Goal: Task Accomplishment & Management: Manage account settings

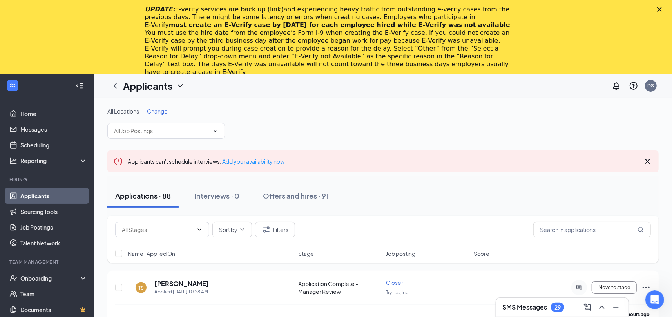
click at [661, 8] on polygon "Close" at bounding box center [659, 9] width 5 height 5
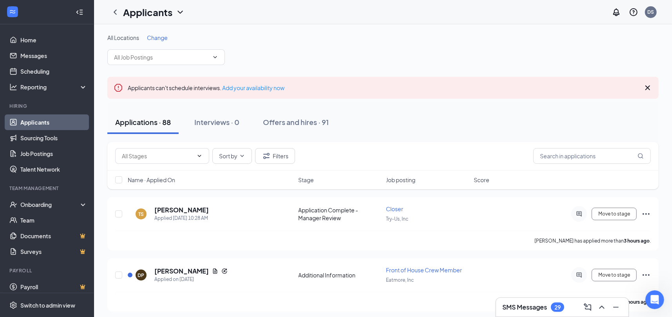
click at [157, 34] on span "Change" at bounding box center [157, 37] width 21 height 7
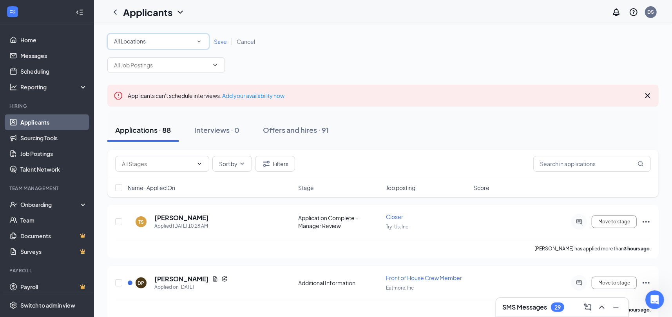
click at [136, 35] on div "All Locations All Locations" at bounding box center [158, 42] width 102 height 16
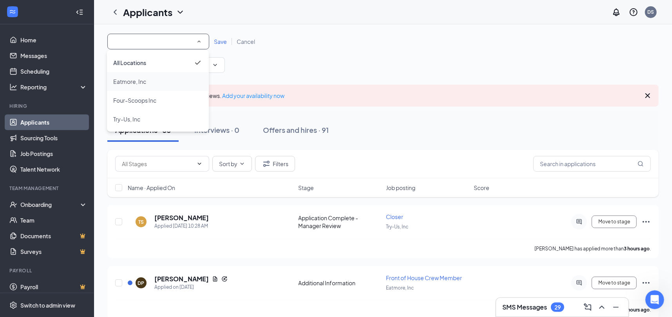
click at [138, 87] on li "Eatmore, Inc" at bounding box center [158, 81] width 102 height 19
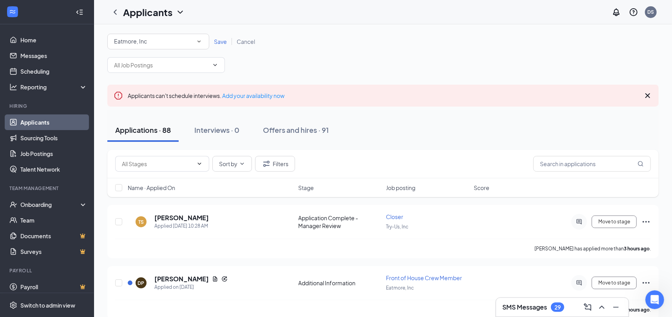
click at [217, 36] on div "All Locations Eatmore, Inc Save Cancel" at bounding box center [382, 42] width 551 height 16
click at [219, 38] on span "Save" at bounding box center [220, 41] width 13 height 7
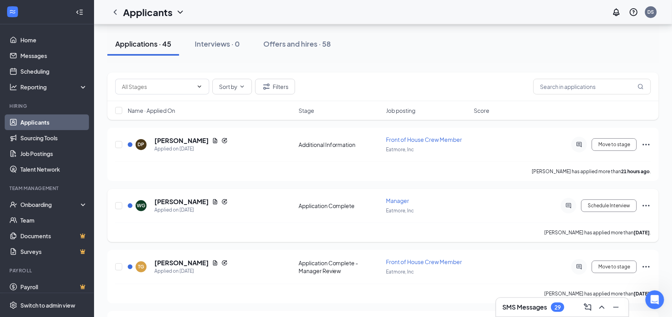
scroll to position [78, 0]
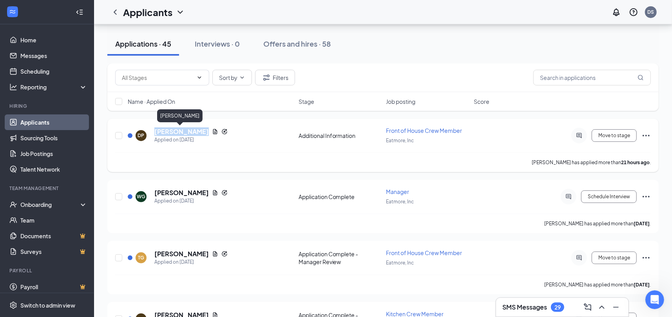
drag, startPoint x: 199, startPoint y: 132, endPoint x: 155, endPoint y: 132, distance: 43.9
click at [155, 132] on div "[PERSON_NAME]" at bounding box center [190, 131] width 73 height 9
copy h5 "[PERSON_NAME]"
click at [258, 144] on div "DP [PERSON_NAME] Applied on [DATE]" at bounding box center [211, 135] width 166 height 16
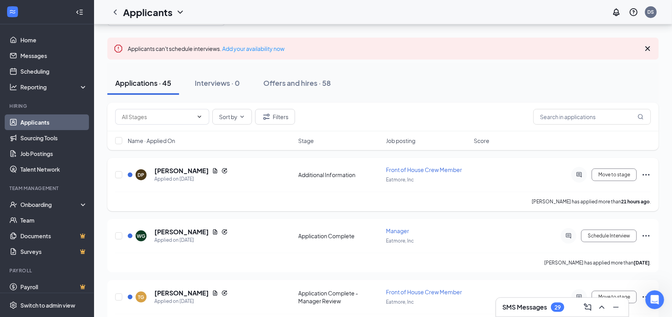
click at [421, 172] on span "Front of House Crew Member" at bounding box center [424, 169] width 76 height 7
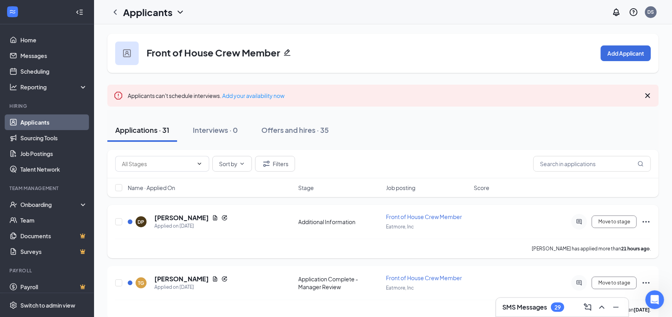
click at [651, 223] on icon "Ellipses" at bounding box center [645, 221] width 9 height 9
click at [586, 223] on div at bounding box center [579, 222] width 16 height 16
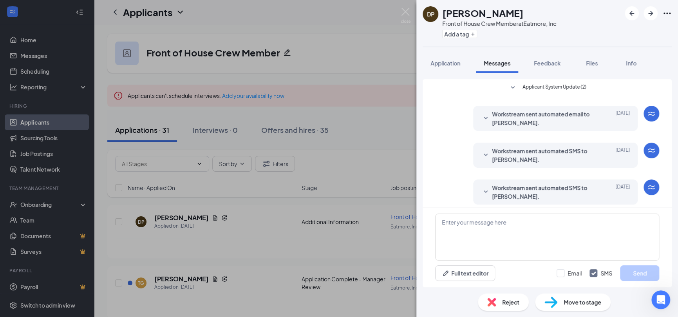
click at [376, 25] on div "DP [PERSON_NAME] Front of House Crew Member at Eatmore, Inc Add a tag Applicati…" at bounding box center [339, 158] width 678 height 317
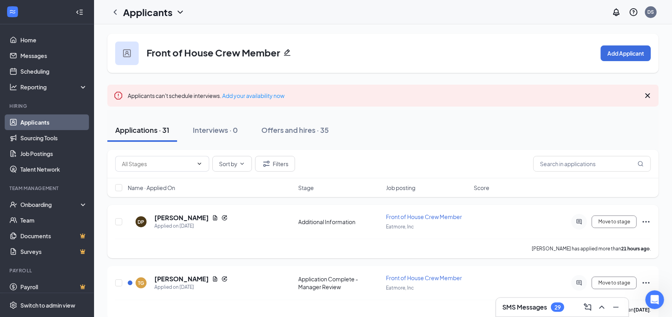
click at [646, 219] on icon "Ellipses" at bounding box center [645, 221] width 9 height 9
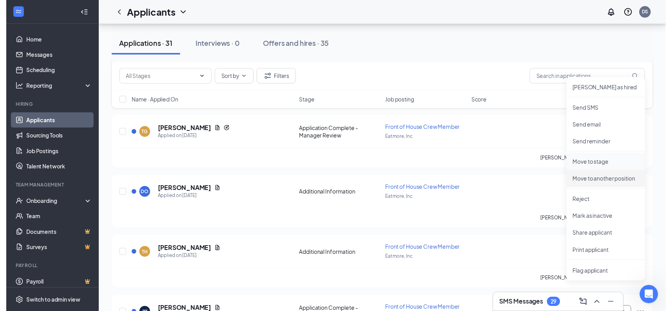
scroll to position [157, 0]
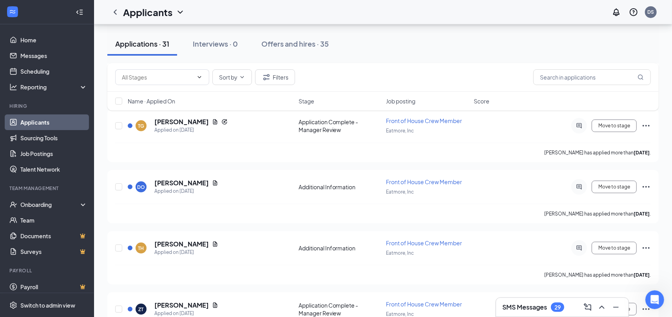
click at [505, 62] on div "Applications · 31 Interviews · 0 Offers and hires · 35" at bounding box center [382, 43] width 551 height 39
click at [644, 126] on icon "Ellipses" at bounding box center [645, 125] width 9 height 9
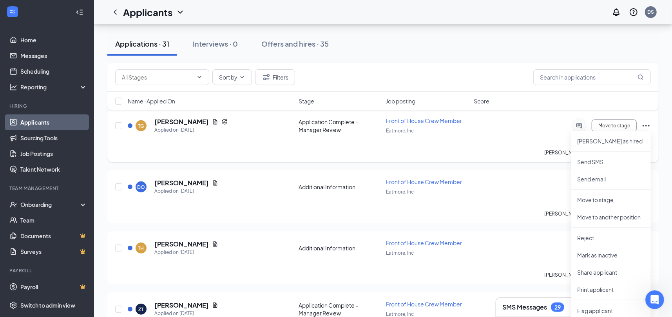
click at [644, 126] on icon "Ellipses" at bounding box center [645, 125] width 9 height 9
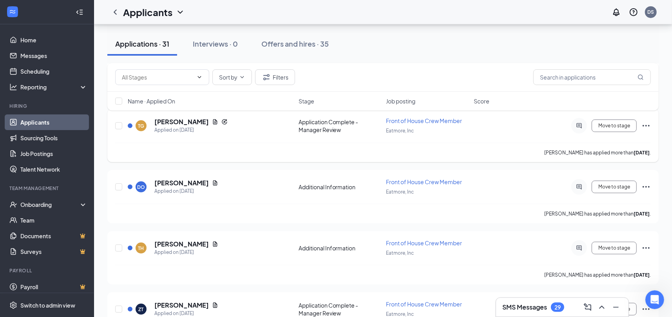
click at [257, 125] on div "TG [PERSON_NAME] Applied on [DATE]" at bounding box center [211, 125] width 166 height 16
click at [615, 127] on button "Move to stage" at bounding box center [613, 125] width 45 height 13
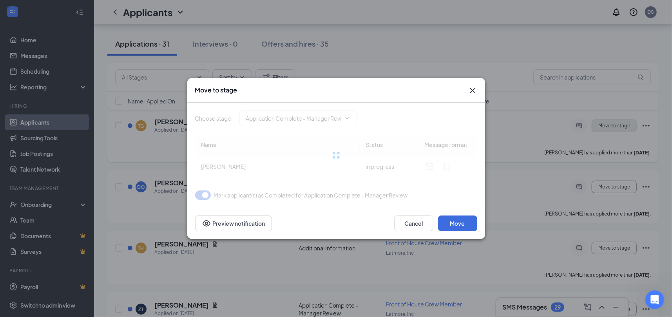
type input "waiting for response (next stage)"
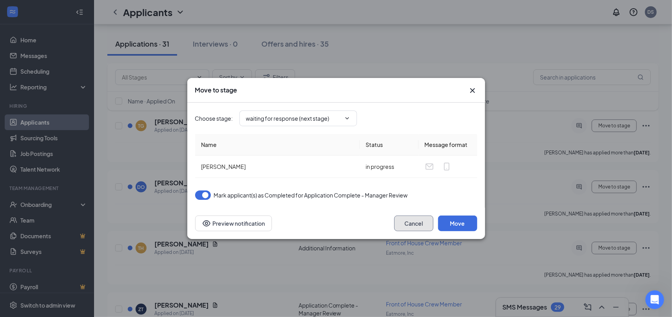
click at [410, 225] on button "Cancel" at bounding box center [413, 223] width 39 height 16
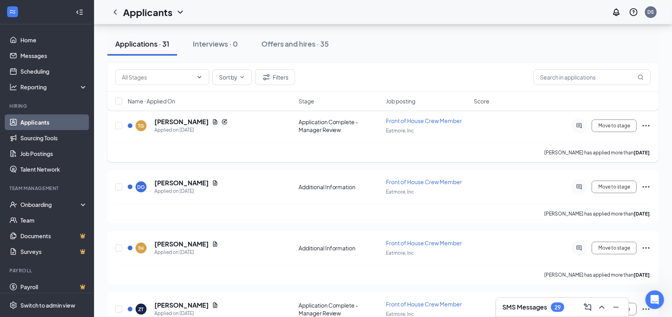
click at [578, 127] on icon "ActiveChat" at bounding box center [578, 126] width 9 height 6
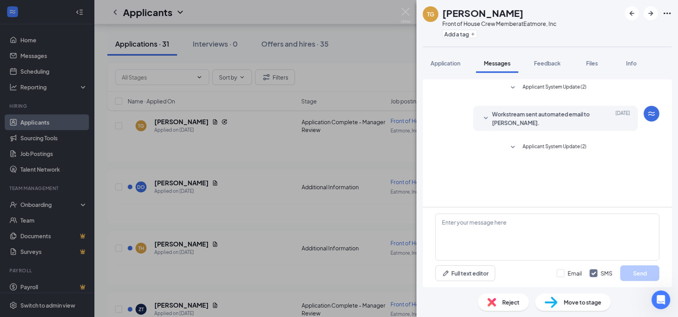
click at [367, 37] on div "TG [PERSON_NAME] Front of House Crew Member at Eatmore, Inc Add a tag Applicati…" at bounding box center [339, 158] width 678 height 317
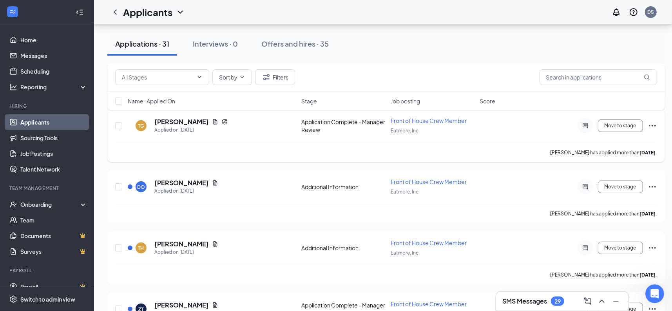
click at [650, 128] on icon "Ellipses" at bounding box center [651, 125] width 9 height 9
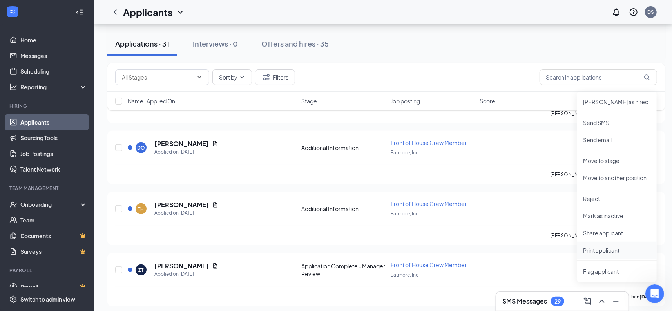
scroll to position [235, 0]
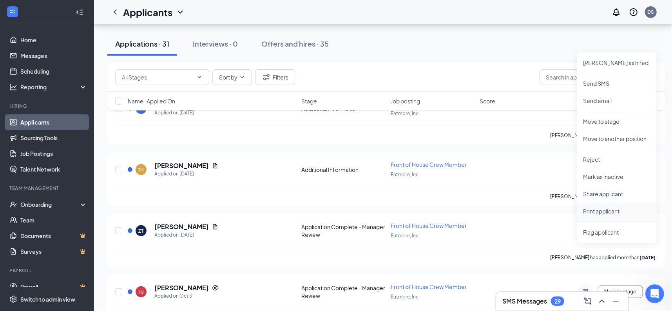
click at [611, 209] on p "Print applicant" at bounding box center [616, 211] width 67 height 8
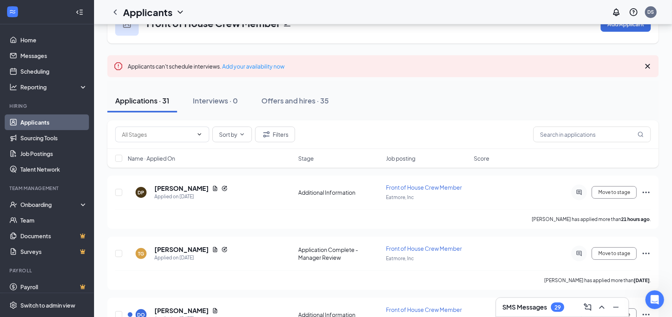
scroll to position [78, 0]
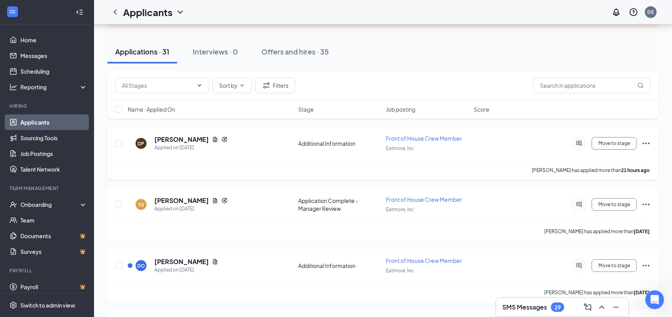
click at [646, 141] on icon "Ellipses" at bounding box center [645, 143] width 9 height 9
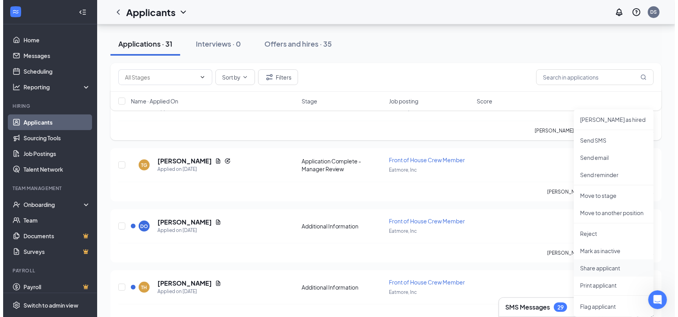
scroll to position [157, 0]
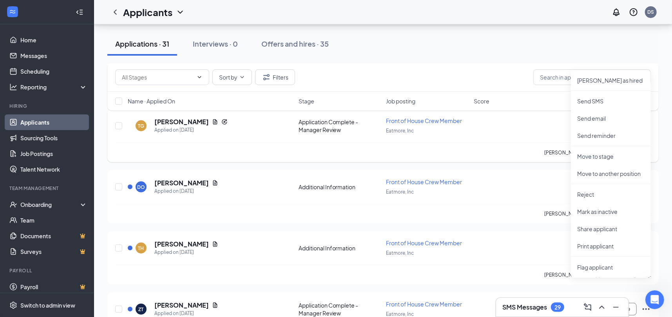
click at [189, 121] on h5 "[PERSON_NAME]" at bounding box center [181, 121] width 54 height 9
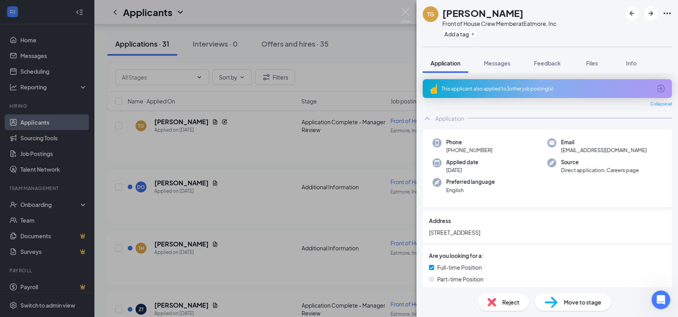
click at [392, 43] on div "TG [PERSON_NAME] Front of House Crew Member at Eatmore, Inc Add a tag Applicati…" at bounding box center [339, 158] width 678 height 317
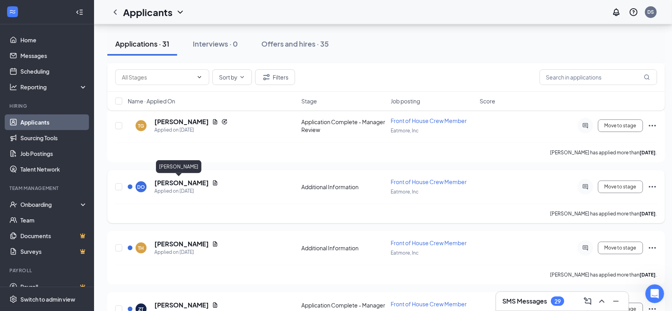
click at [166, 181] on h5 "[PERSON_NAME]" at bounding box center [181, 183] width 54 height 9
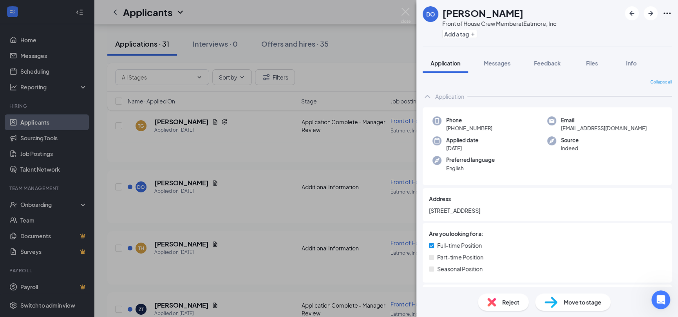
click at [181, 121] on div "DO [PERSON_NAME] Front of House Crew Member at Eatmore, Inc Add a tag Applicati…" at bounding box center [339, 158] width 678 height 317
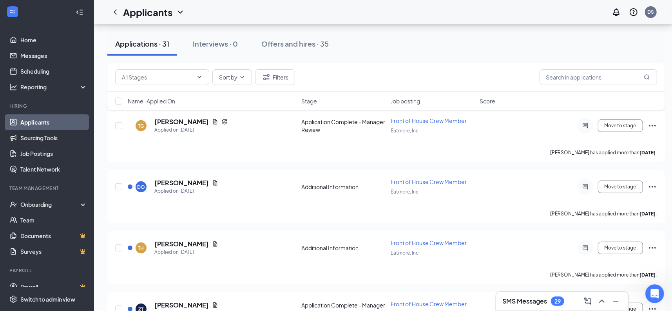
click at [181, 121] on h5 "[PERSON_NAME]" at bounding box center [181, 121] width 54 height 9
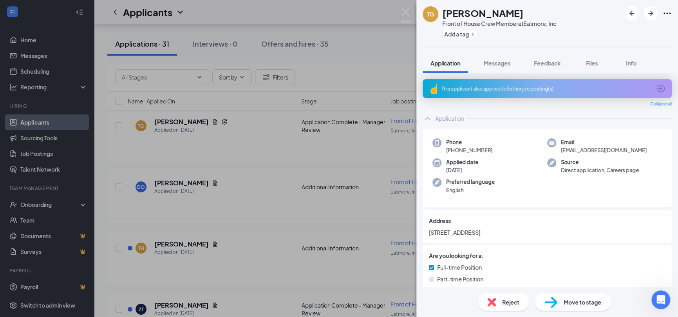
click at [170, 180] on div "TG [PERSON_NAME] Front of House Crew Member at Eatmore, Inc Add a tag Applicati…" at bounding box center [339, 158] width 678 height 317
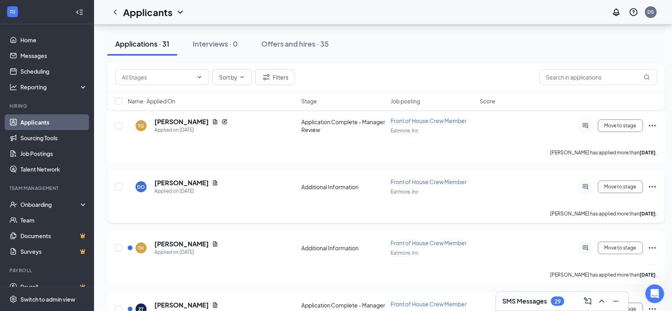
click at [170, 181] on h5 "[PERSON_NAME]" at bounding box center [181, 183] width 54 height 9
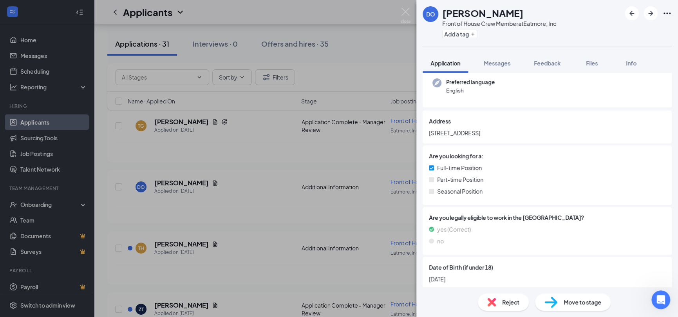
scroll to position [139, 0]
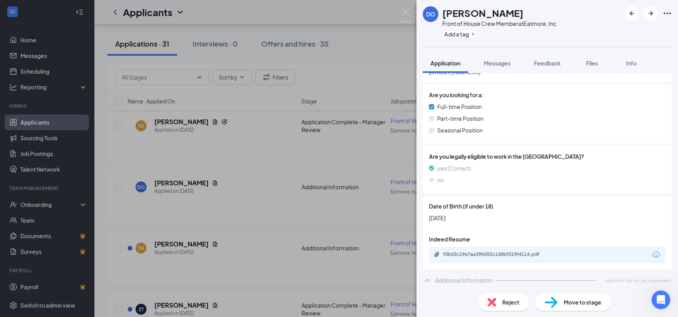
click at [472, 258] on div "f0b43c19e7aa390d52c148bf019f4114.pdf" at bounding box center [547, 254] width 237 height 16
click at [472, 254] on div "f0b43c19e7aa390d52c148bf019f4114.pdf" at bounding box center [498, 254] width 110 height 6
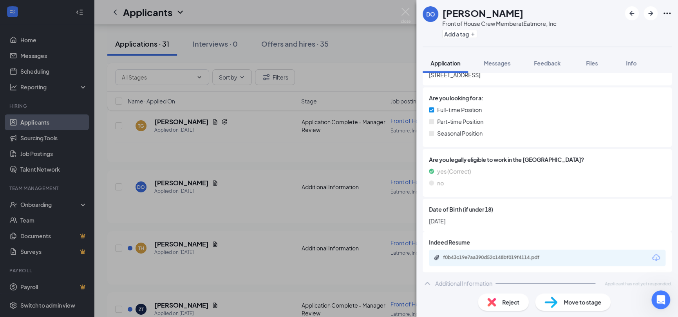
click at [385, 72] on div "DO [PERSON_NAME] Front of House Crew Member at Eatmore, Inc Add a tag Applicati…" at bounding box center [339, 158] width 678 height 317
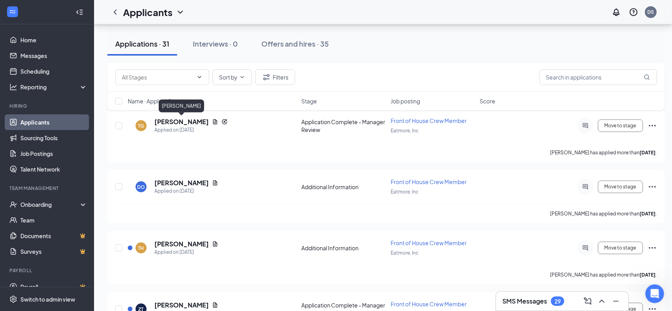
click at [183, 118] on div "Sort by Filters Name · Applied On Stage Job posting Score" at bounding box center [385, 90] width 557 height 55
click at [185, 123] on h5 "[PERSON_NAME]" at bounding box center [181, 121] width 54 height 9
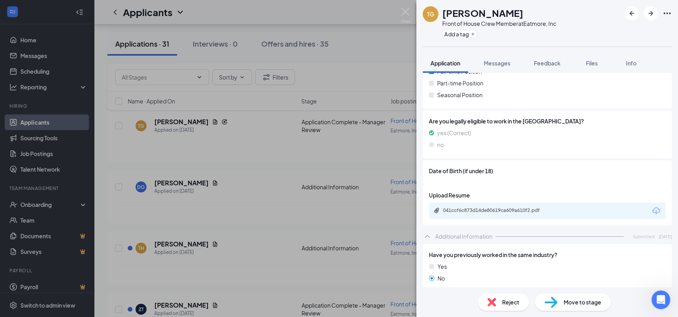
scroll to position [274, 0]
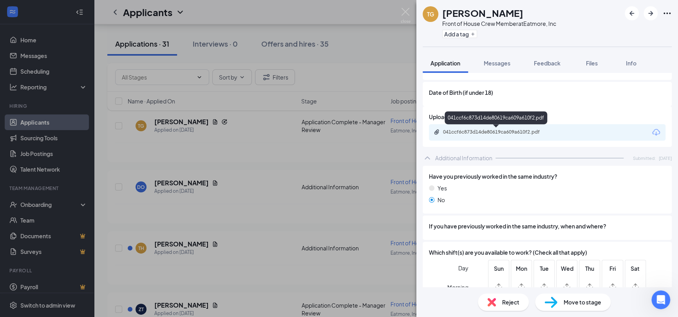
drag, startPoint x: 467, startPoint y: 124, endPoint x: 469, endPoint y: 130, distance: 6.6
click at [467, 124] on div "041ccf6c873d14de80619ca609a610f2.pdf" at bounding box center [496, 117] width 103 height 13
click at [470, 131] on div "041ccf6c873d14de80619ca609a610f2.pdf" at bounding box center [498, 132] width 110 height 6
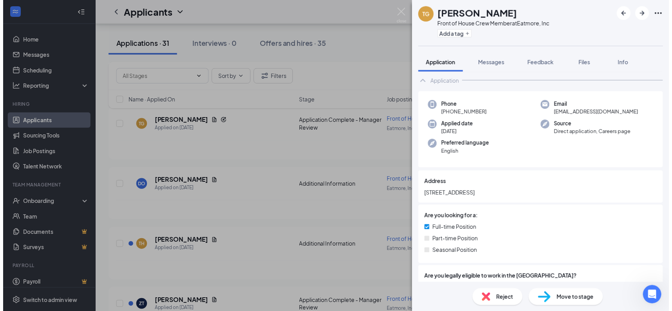
scroll to position [0, 0]
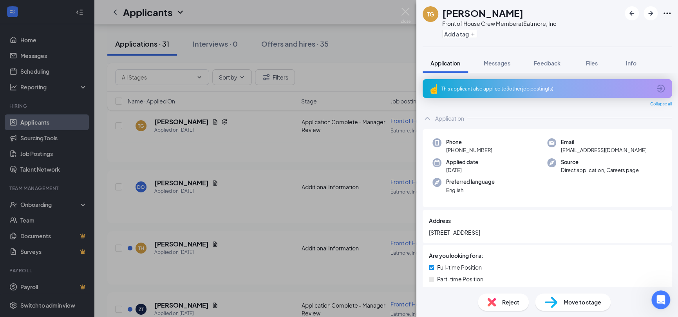
click at [362, 61] on div "TG [PERSON_NAME] Front of House Crew Member at Eatmore, Inc Add a tag Applicati…" at bounding box center [339, 158] width 678 height 317
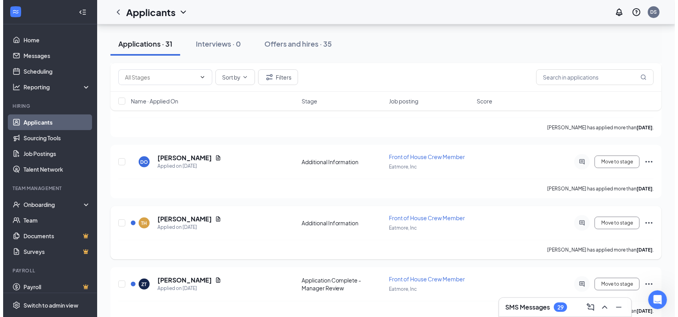
scroll to position [196, 0]
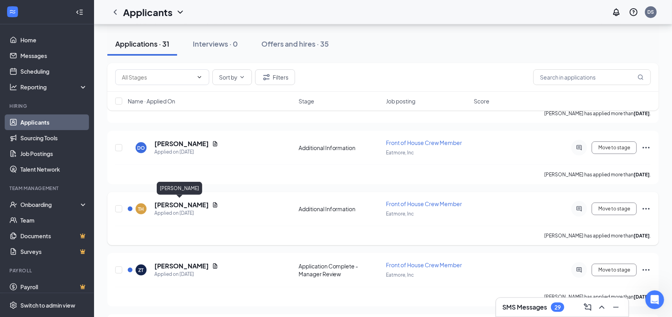
click at [186, 203] on h5 "[PERSON_NAME]" at bounding box center [181, 205] width 54 height 9
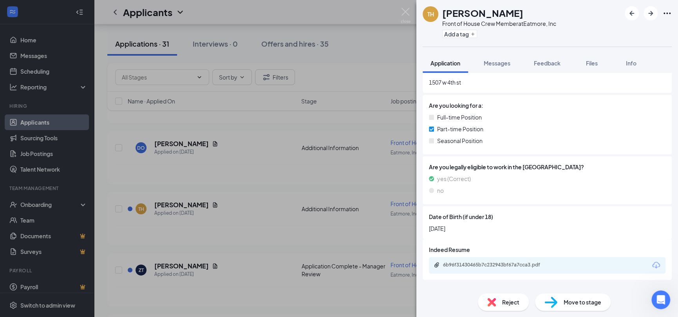
scroll to position [139, 0]
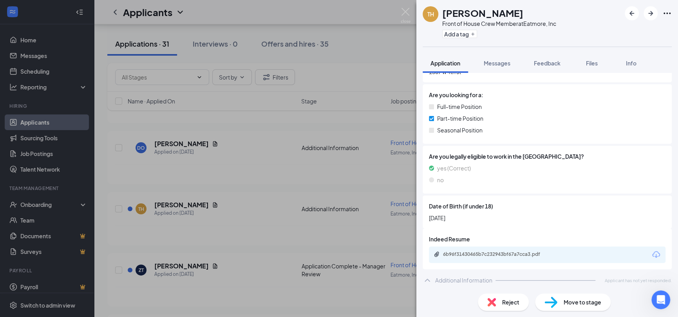
click at [352, 114] on div "TH [PERSON_NAME] Front of House Crew Member at Eatmore, Inc Add a tag Applicati…" at bounding box center [339, 158] width 678 height 317
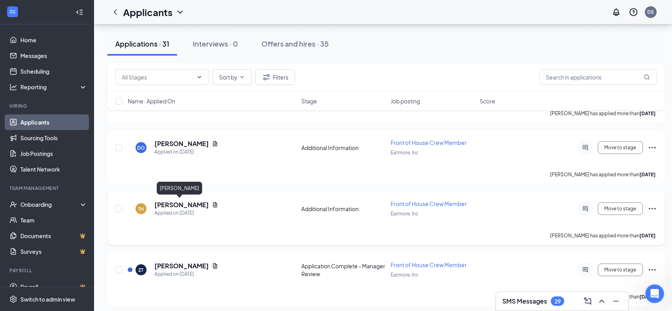
click at [178, 202] on h5 "[PERSON_NAME]" at bounding box center [181, 205] width 54 height 9
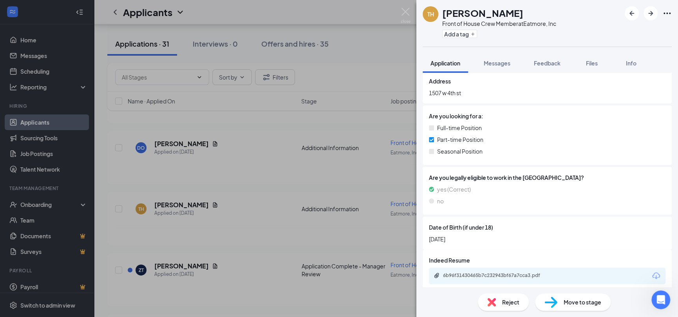
scroll to position [139, 0]
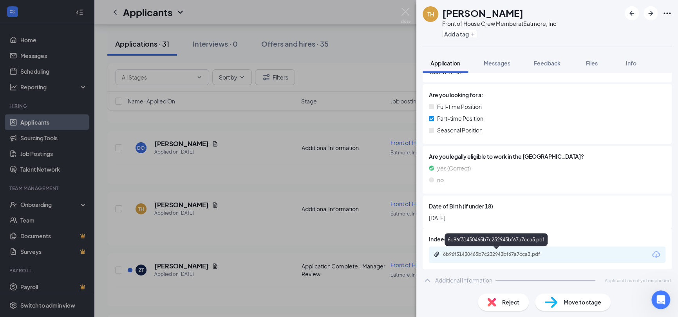
click at [495, 252] on div "6b96f31430465b7c232943bf67a7cca3.pdf" at bounding box center [498, 254] width 110 height 6
click at [296, 106] on div "TH [PERSON_NAME] Front of House Crew Member at Eatmore, Inc Add a tag Applicati…" at bounding box center [339, 158] width 678 height 317
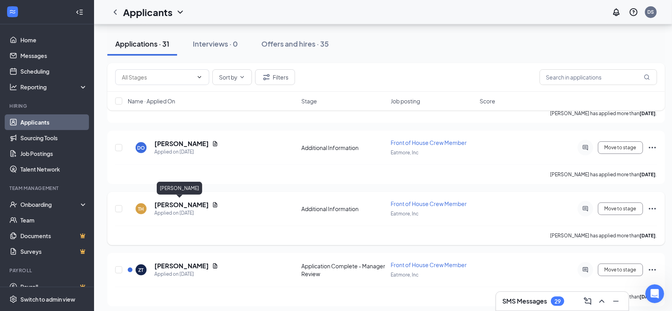
click at [178, 205] on h5 "[PERSON_NAME]" at bounding box center [181, 205] width 54 height 9
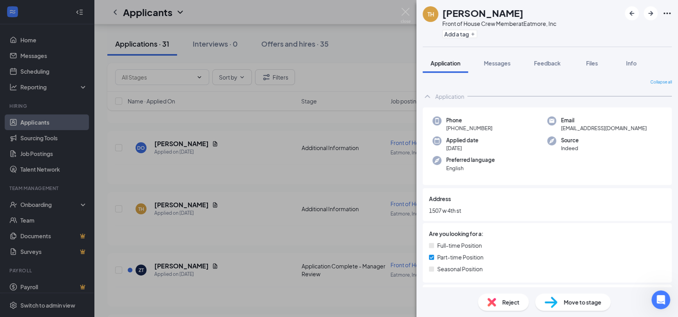
click at [260, 213] on div "TH [PERSON_NAME] Front of House Crew Member at Eatmore, Inc Add a tag Applicati…" at bounding box center [339, 158] width 678 height 317
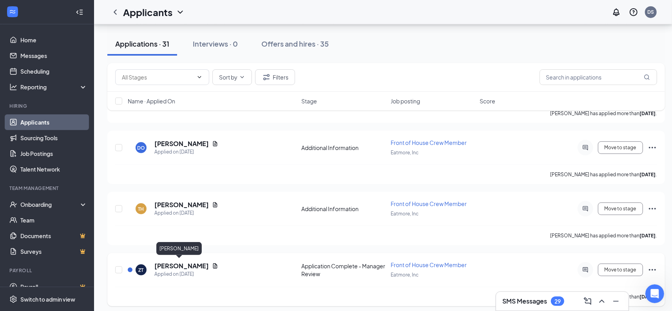
click at [179, 262] on h5 "[PERSON_NAME]" at bounding box center [181, 266] width 54 height 9
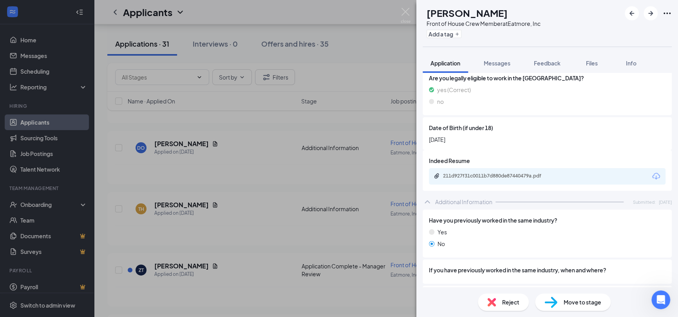
scroll to position [235, 0]
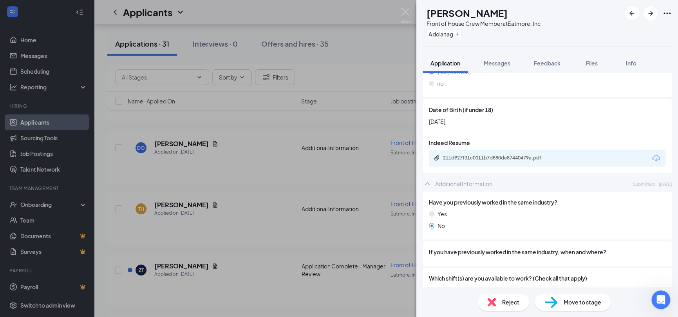
click at [467, 157] on div "211d927f31c0011b7d880de87440479a.pdf" at bounding box center [498, 158] width 110 height 6
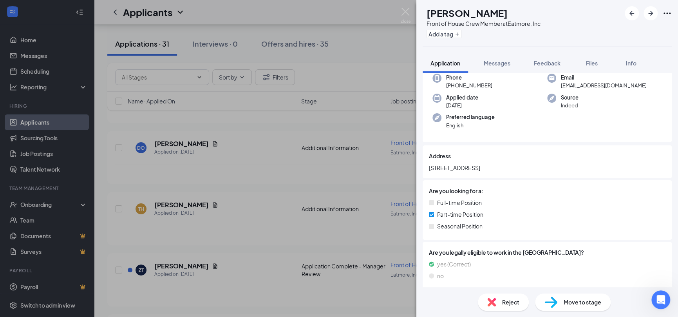
scroll to position [0, 0]
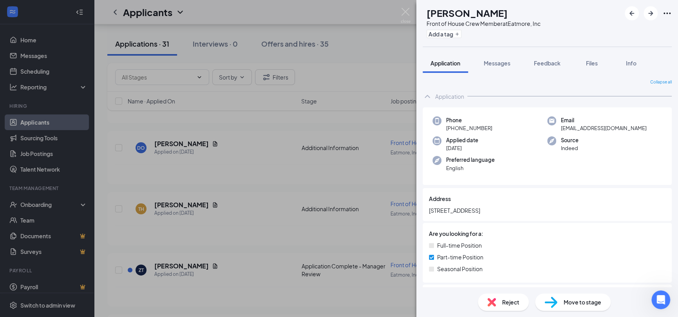
click at [294, 173] on div "ZT [PERSON_NAME] Front of House Crew Member at Eatmore, Inc Add a tag Applicati…" at bounding box center [339, 158] width 678 height 317
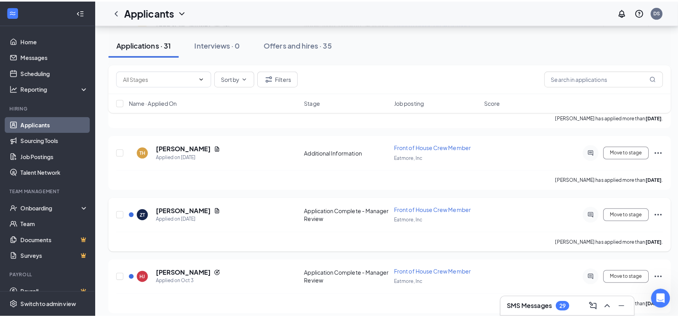
scroll to position [313, 0]
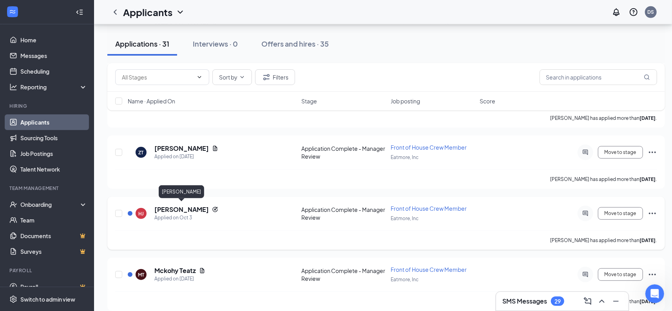
drag, startPoint x: 212, startPoint y: 206, endPoint x: 174, endPoint y: 209, distance: 38.1
click at [174, 209] on h5 "[PERSON_NAME]" at bounding box center [181, 209] width 54 height 9
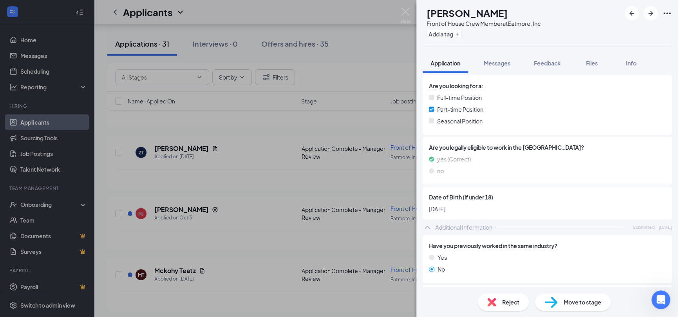
scroll to position [196, 0]
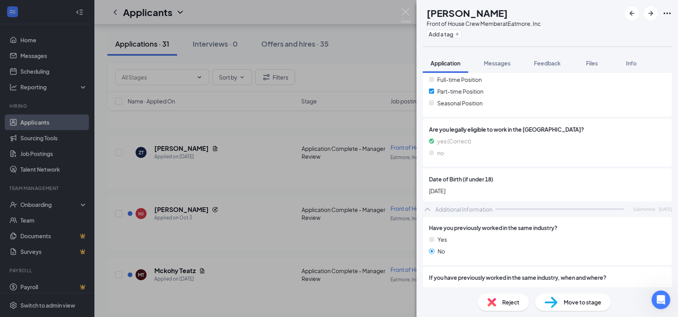
click at [527, 186] on span "[DATE]" at bounding box center [547, 190] width 237 height 9
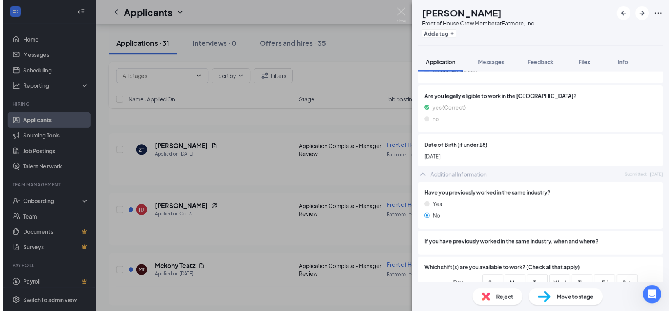
scroll to position [157, 0]
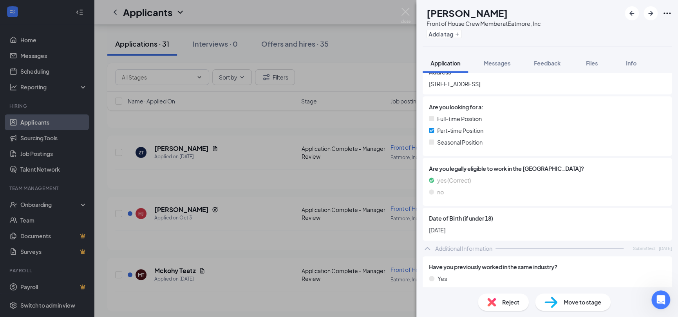
click at [269, 152] on div "[PERSON_NAME] Front of House Crew Member at Eatmore, Inc Add a tag Application …" at bounding box center [339, 158] width 678 height 317
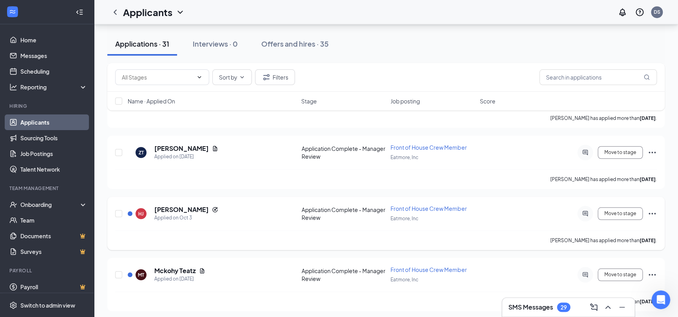
click at [251, 205] on div "[PERSON_NAME] Applied on [DATE]" at bounding box center [212, 213] width 169 height 16
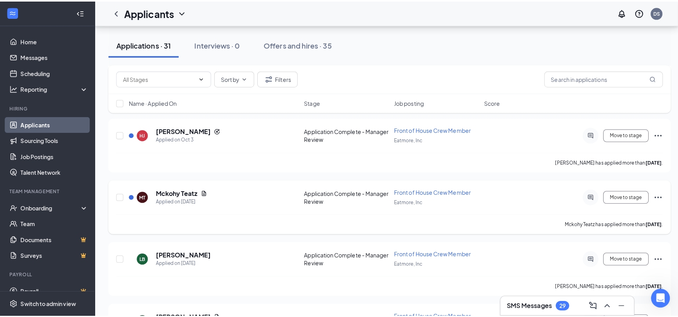
scroll to position [352, 0]
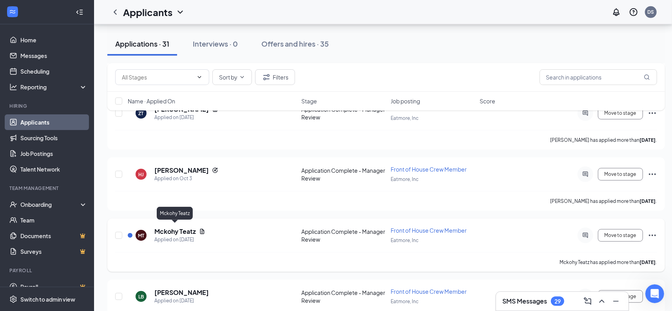
click at [177, 228] on h5 "Mckohy Teatz" at bounding box center [175, 231] width 42 height 9
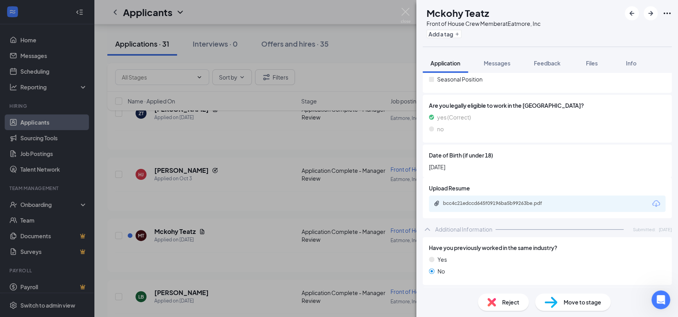
scroll to position [196, 0]
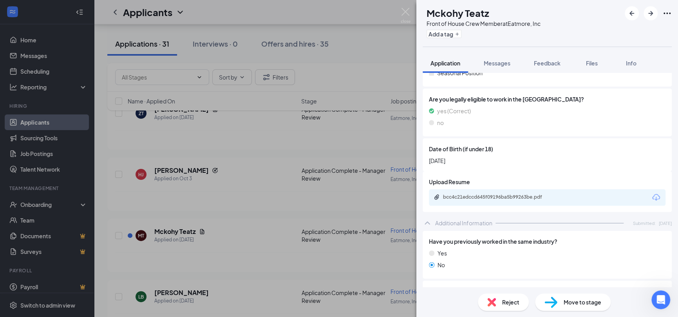
click at [505, 202] on div "bcc4c21edccd645f09196ba5b99263be.pdf" at bounding box center [547, 197] width 237 height 16
click at [507, 198] on div "bcc4c21edccd645f09196ba5b99263be.pdf" at bounding box center [498, 197] width 110 height 6
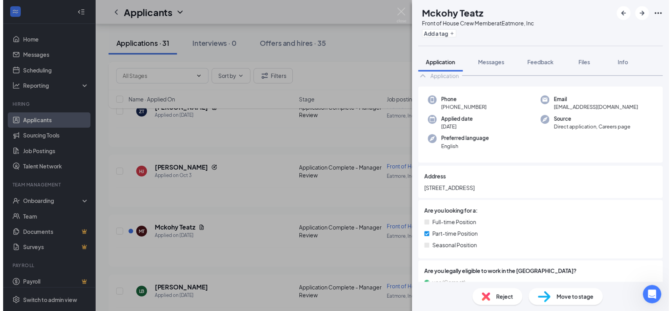
scroll to position [0, 0]
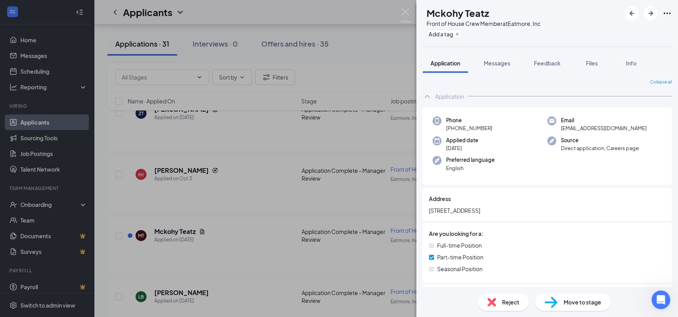
click at [465, 13] on h1 "Mckohy Teatz" at bounding box center [457, 12] width 63 height 13
click at [219, 128] on div "MT Mckohy Teatz Front of House Crew Member at Eatmore, Inc Add a tag Applicatio…" at bounding box center [339, 158] width 678 height 317
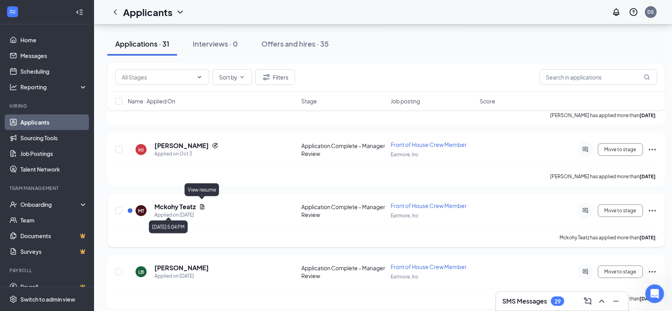
scroll to position [392, 0]
